Goal: Information Seeking & Learning: Learn about a topic

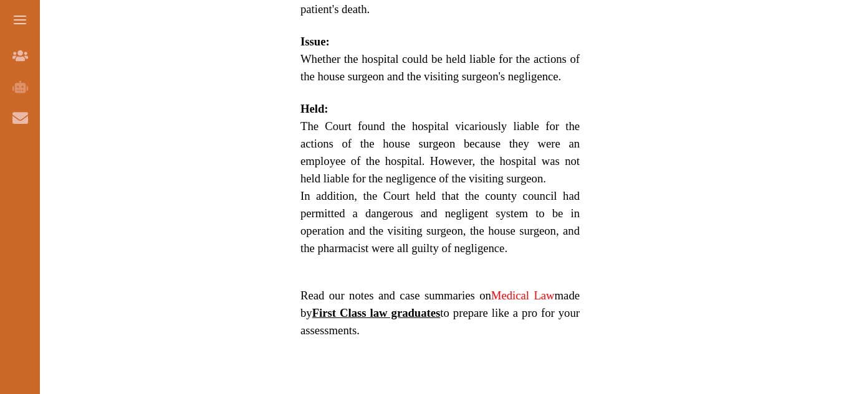
scroll to position [935, 0]
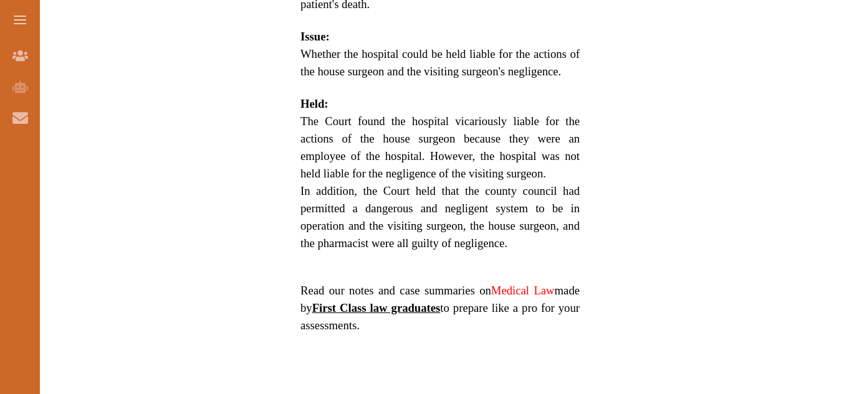
drag, startPoint x: 427, startPoint y: 138, endPoint x: 695, endPoint y: 181, distance: 271.3
drag, startPoint x: 508, startPoint y: 228, endPoint x: 244, endPoint y: 206, distance: 265.1
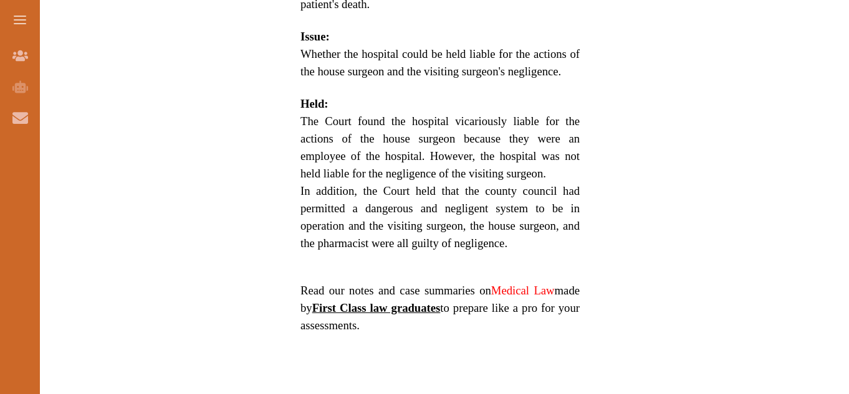
drag, startPoint x: 300, startPoint y: 178, endPoint x: 438, endPoint y: 214, distance: 142.8
drag, startPoint x: 844, startPoint y: 381, endPoint x: 841, endPoint y: 360, distance: 21.3
click at [844, 371] on div "We do not allow selecting and copying of our content. You can get our subscript…" at bounding box center [424, 197] width 849 height 394
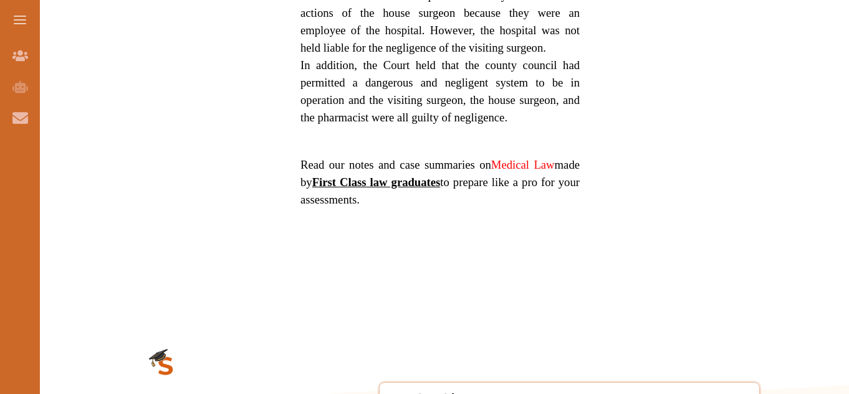
scroll to position [1121, 0]
